Goal: Task Accomplishment & Management: Manage account settings

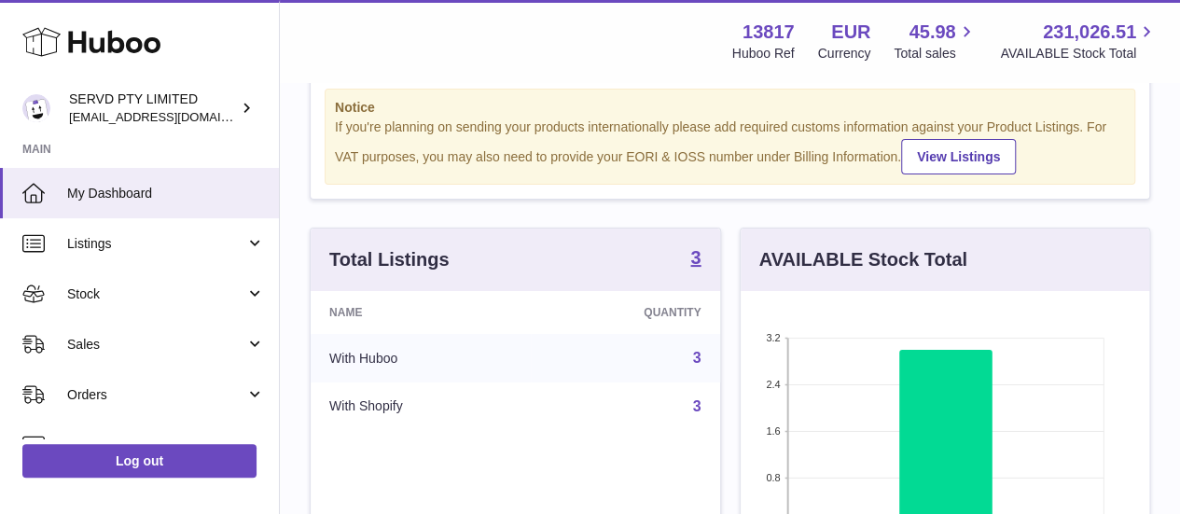
scroll to position [54, 0]
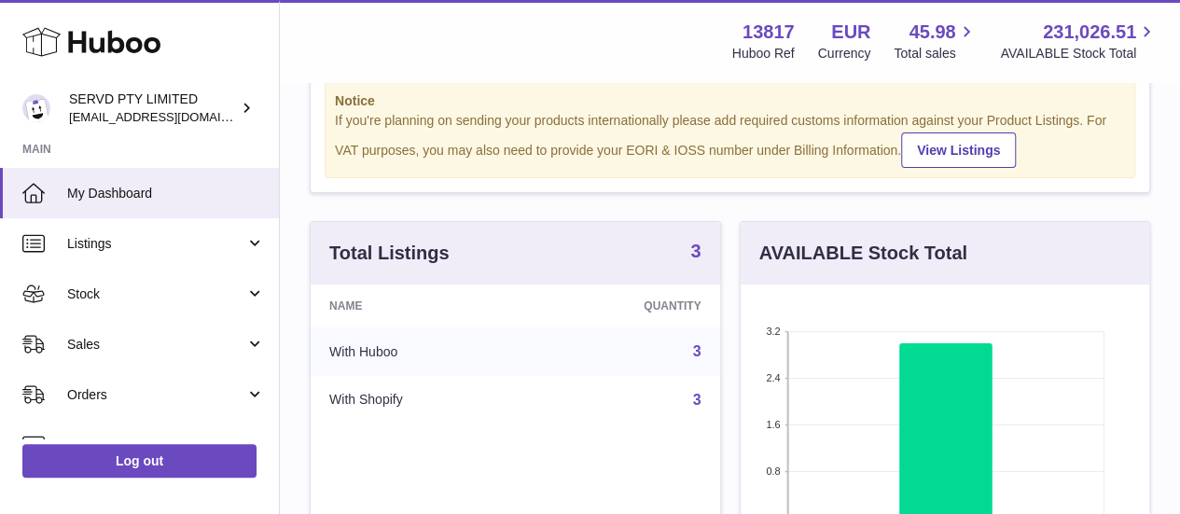
click at [697, 260] on strong "3" at bounding box center [695, 251] width 10 height 19
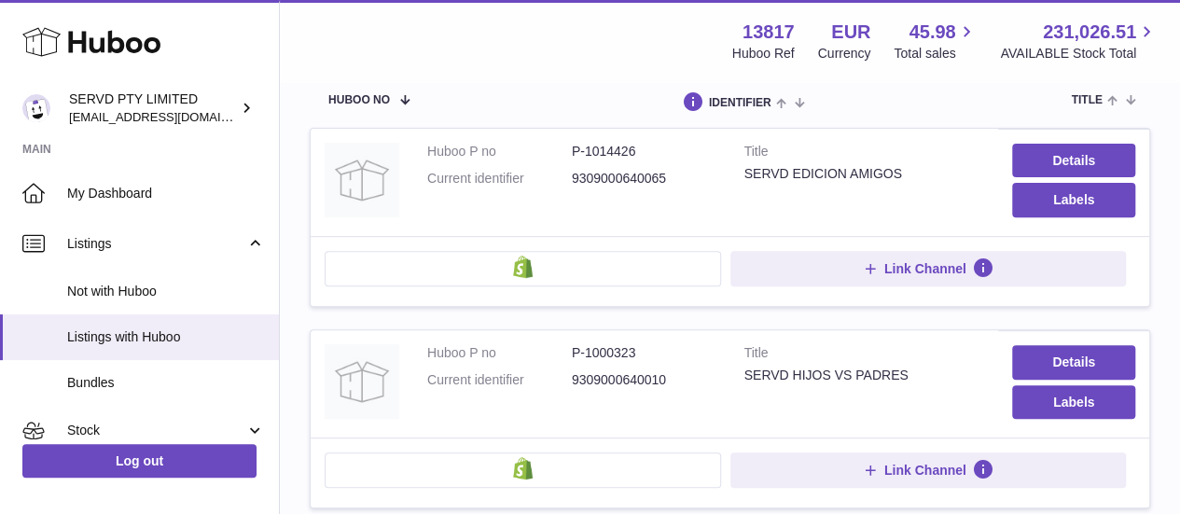
scroll to position [234, 0]
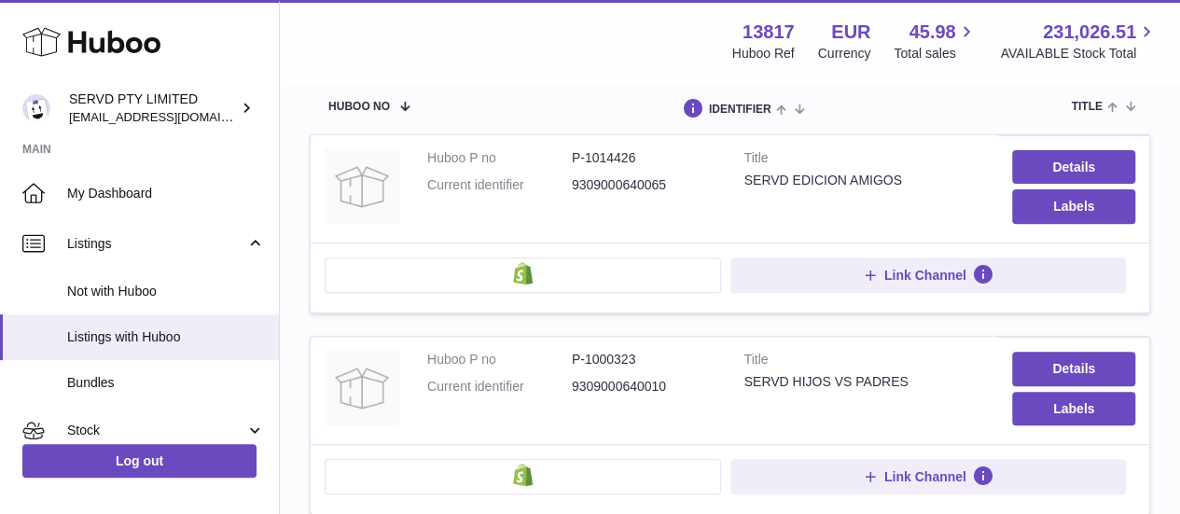
click at [612, 159] on dd "P-1014426" at bounding box center [644, 158] width 145 height 18
copy dd "1014426"
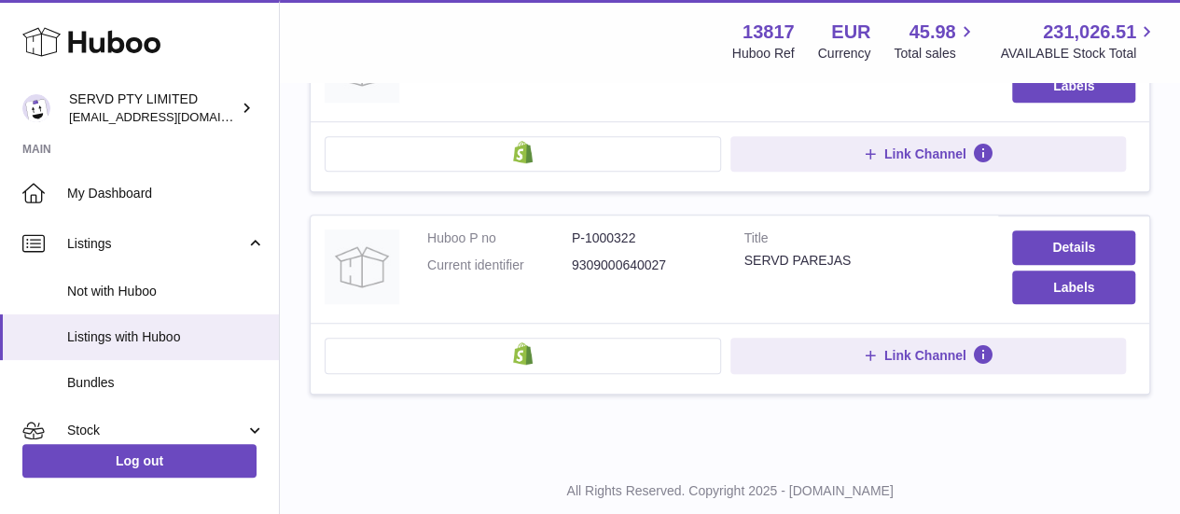
scroll to position [558, 0]
click at [629, 240] on dd "P-1000322" at bounding box center [644, 238] width 145 height 18
copy dd "1000322"
